Goal: Entertainment & Leisure: Browse casually

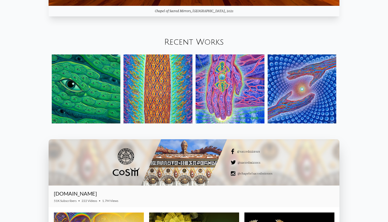
scroll to position [606, 0]
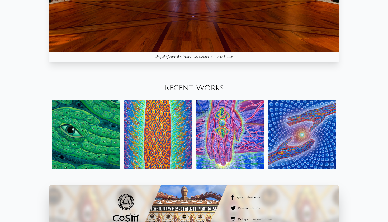
click at [195, 87] on link "Recent Works" at bounding box center [194, 87] width 60 height 9
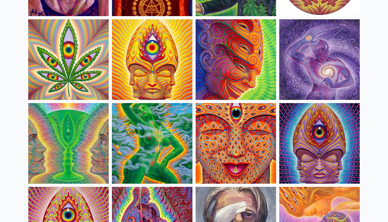
scroll to position [969, 0]
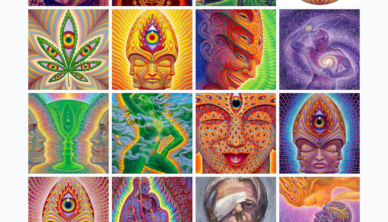
click at [239, 136] on img at bounding box center [235, 133] width 80 height 80
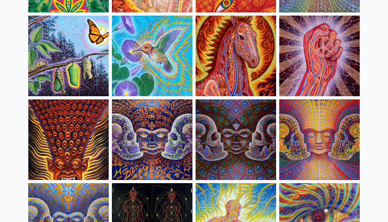
scroll to position [2636, 0]
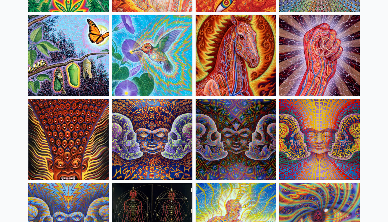
click at [301, 135] on img at bounding box center [319, 139] width 80 height 80
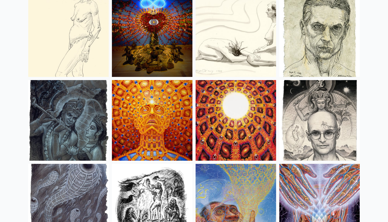
scroll to position [3650, 0]
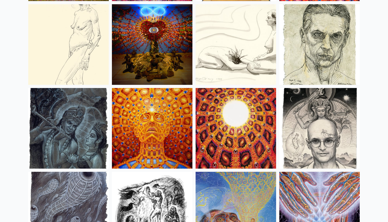
click at [47, 138] on img at bounding box center [68, 128] width 80 height 80
click at [55, 139] on img at bounding box center [68, 128] width 80 height 80
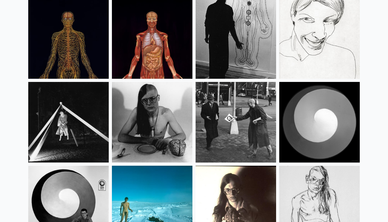
scroll to position [6666, 0]
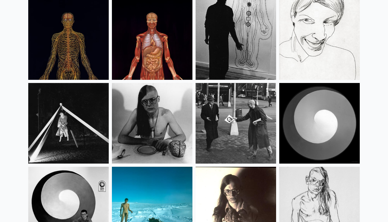
click at [314, 52] on img at bounding box center [319, 39] width 80 height 80
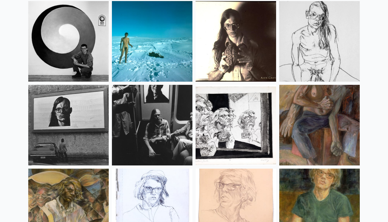
scroll to position [6830, 0]
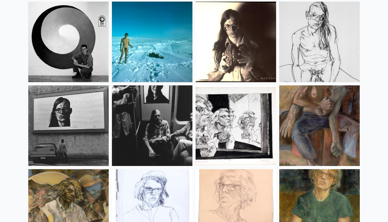
click at [242, 26] on img at bounding box center [235, 42] width 80 height 80
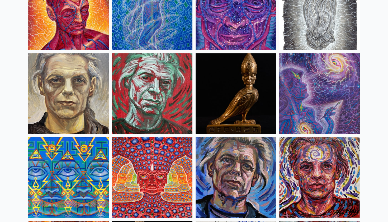
scroll to position [1309, 0]
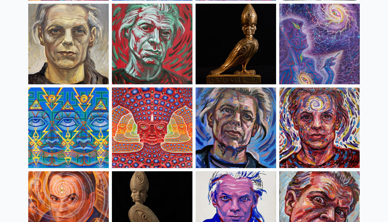
click at [171, 126] on img at bounding box center [152, 127] width 80 height 80
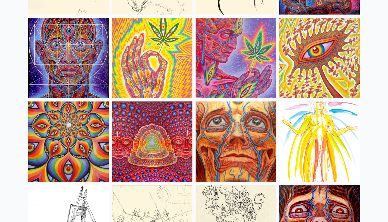
scroll to position [2299, 0]
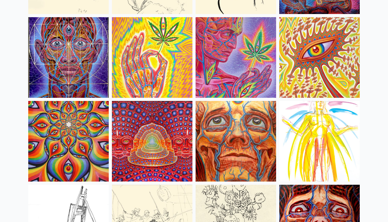
click at [160, 129] on img at bounding box center [152, 141] width 80 height 80
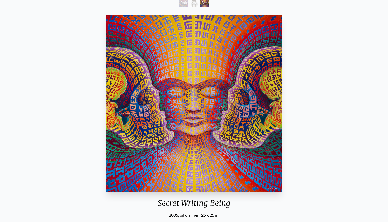
scroll to position [35, 0]
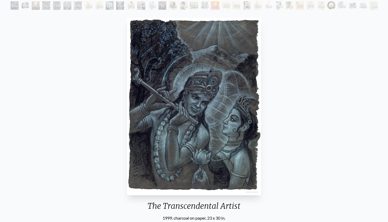
scroll to position [42, 0]
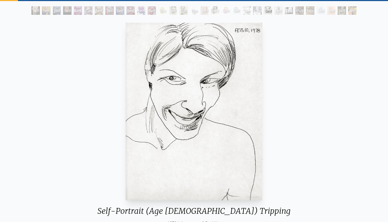
scroll to position [27, 0]
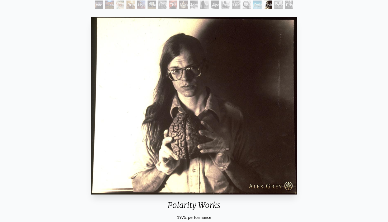
scroll to position [32, 0]
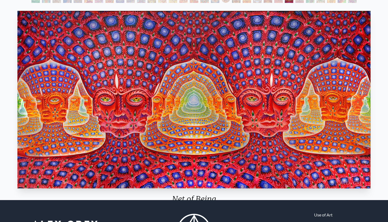
scroll to position [29, 0]
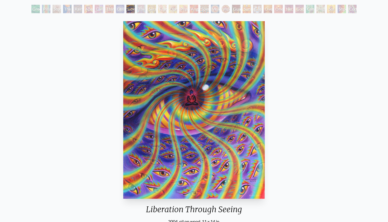
click at [255, 50] on img "10 / 31" at bounding box center [193, 109] width 141 height 177
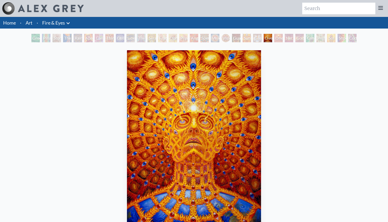
click at [281, 37] on div "One" at bounding box center [278, 38] width 8 height 8
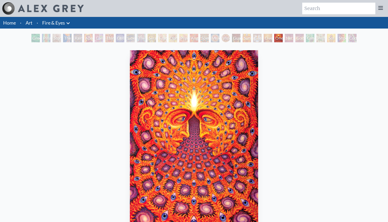
click at [294, 42] on div "Green Hand Pillar of Awareness Study for the Great Turn The Torch Rainbow Eye R…" at bounding box center [193, 39] width 327 height 10
click at [291, 39] on div "Net of Being" at bounding box center [289, 38] width 8 height 8
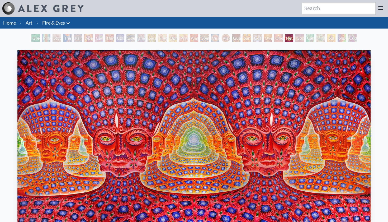
click at [191, 39] on div "Angel Skin" at bounding box center [194, 38] width 8 height 8
click at [290, 36] on div "Net of Being" at bounding box center [289, 38] width 8 height 8
click at [198, 38] on div "Angel Skin" at bounding box center [194, 38] width 8 height 8
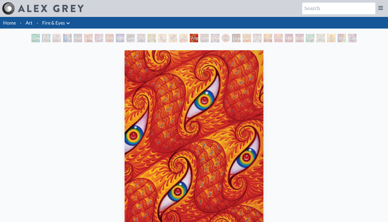
click at [232, 40] on div "Guardian of Infinite Vision" at bounding box center [236, 38] width 8 height 8
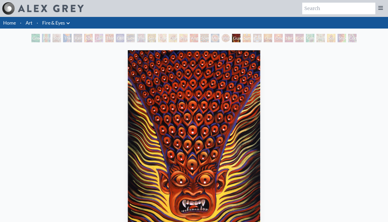
click at [245, 39] on div "Sunyata" at bounding box center [246, 38] width 8 height 8
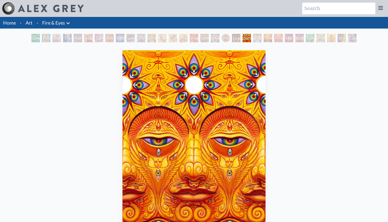
click at [259, 39] on div "Cosmic Elf" at bounding box center [257, 38] width 8 height 8
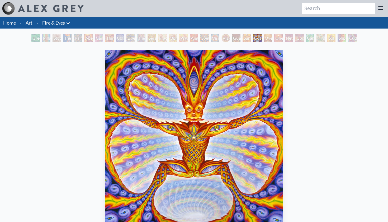
click at [283, 38] on div "One" at bounding box center [278, 38] width 8 height 8
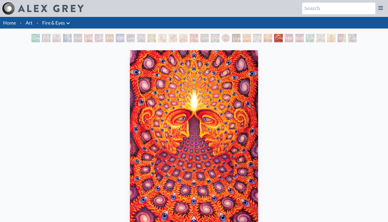
click at [288, 38] on div "Net of Being" at bounding box center [289, 38] width 8 height 8
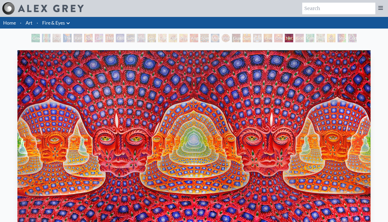
click at [301, 39] on div "Godself" at bounding box center [299, 38] width 8 height 8
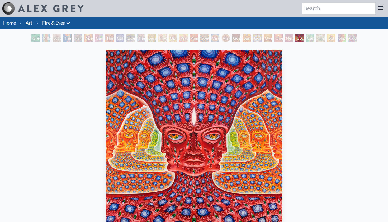
click at [288, 40] on div "Net of Being" at bounding box center [289, 38] width 8 height 8
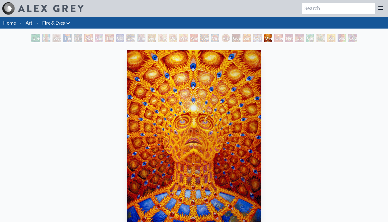
click at [339, 37] on div "Shpongled" at bounding box center [341, 38] width 8 height 8
